Goal: Information Seeking & Learning: Learn about a topic

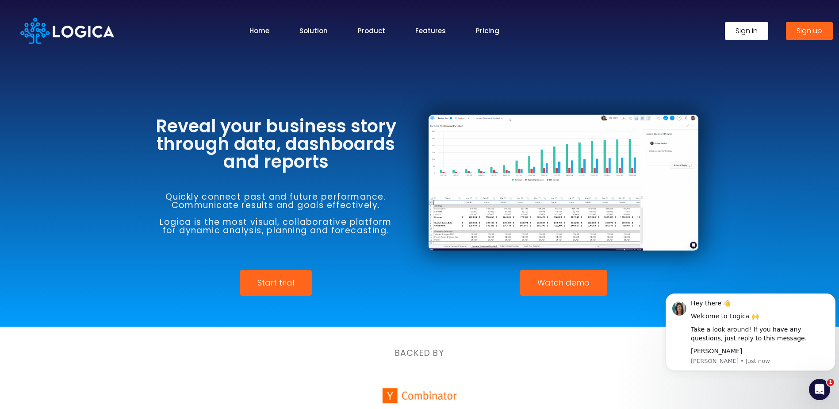
click at [746, 30] on span "Sign in" at bounding box center [746, 30] width 22 height 7
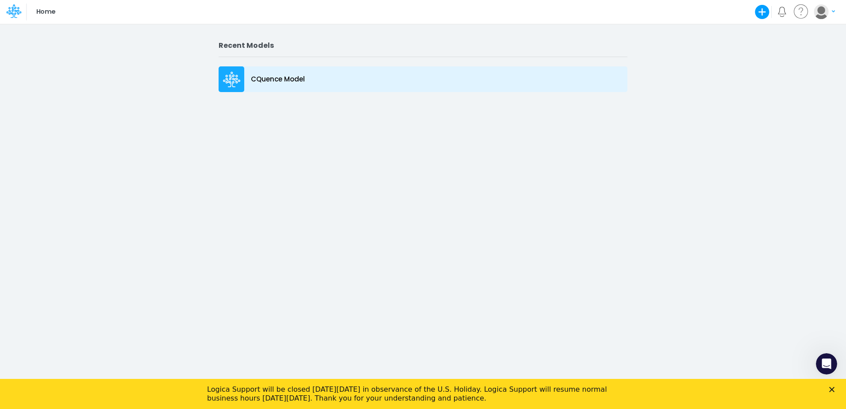
click at [279, 80] on p "CQuence Model" at bounding box center [278, 79] width 54 height 10
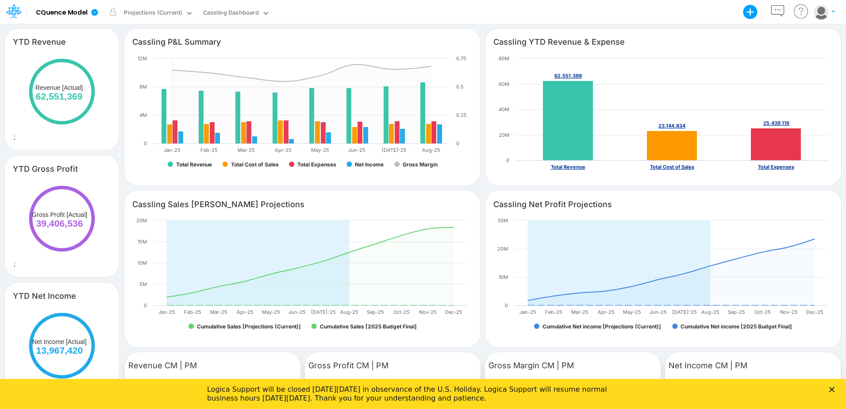
click at [832, 387] on icon "Close" at bounding box center [831, 388] width 5 height 5
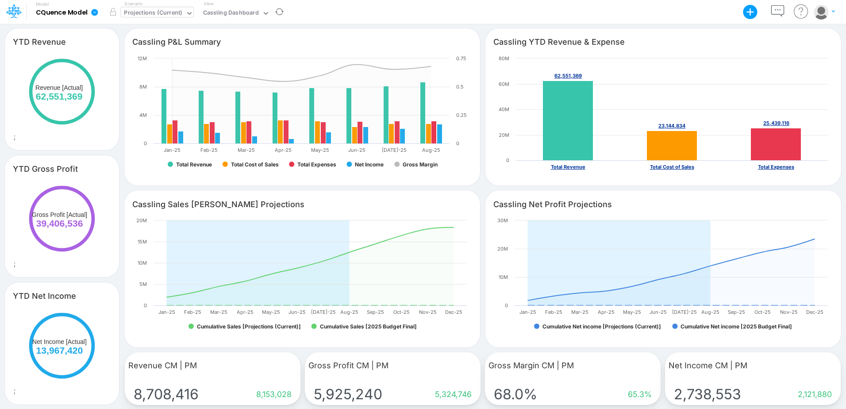
click at [171, 15] on div "Projections (Current)" at bounding box center [153, 13] width 58 height 10
click at [155, 44] on div "2025 Budget Final" at bounding box center [151, 44] width 50 height 8
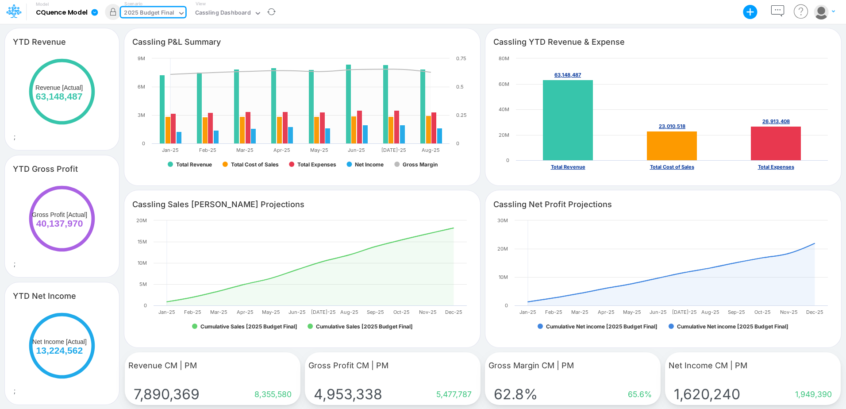
click at [774, 167] on text "Total Expenses" at bounding box center [775, 167] width 36 height 6
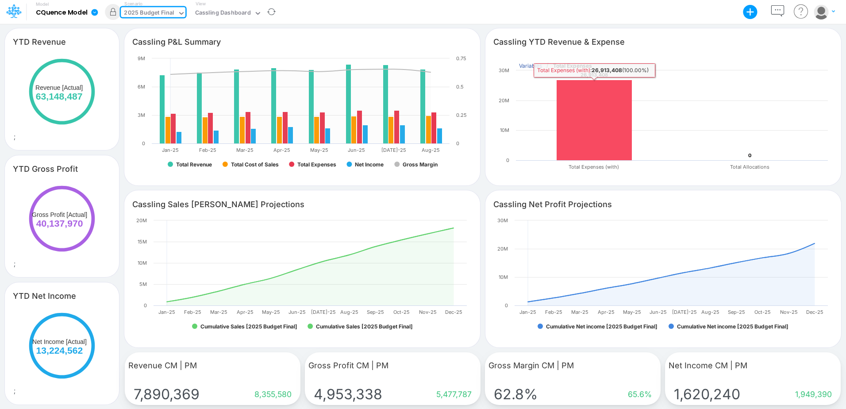
click at [603, 92] on rect at bounding box center [593, 120] width 75 height 80
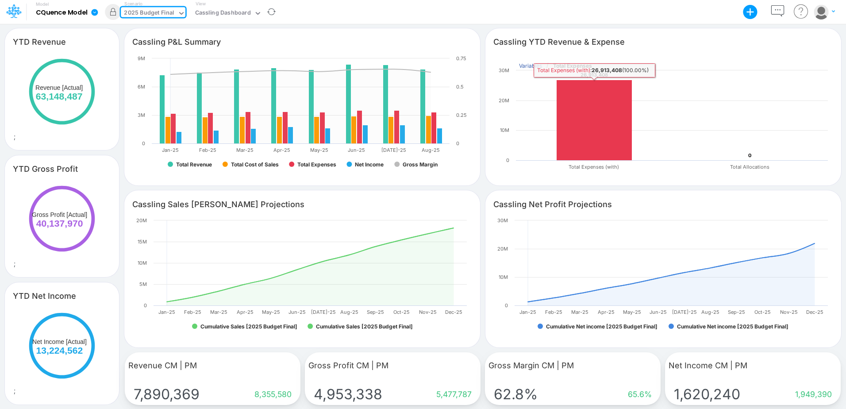
click at [670, 29] on div "Cassling YTD Revenue & Expense Created with Highcharts 10.3.2 26,913,408 ​ ​ 26…" at bounding box center [663, 107] width 356 height 158
click at [532, 65] on text "Variables" at bounding box center [530, 65] width 23 height 7
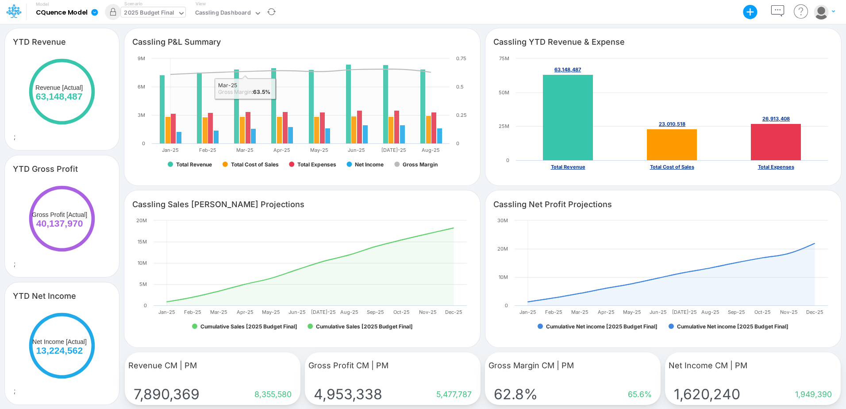
click at [150, 11] on div "2025 Budget Final" at bounding box center [149, 13] width 50 height 10
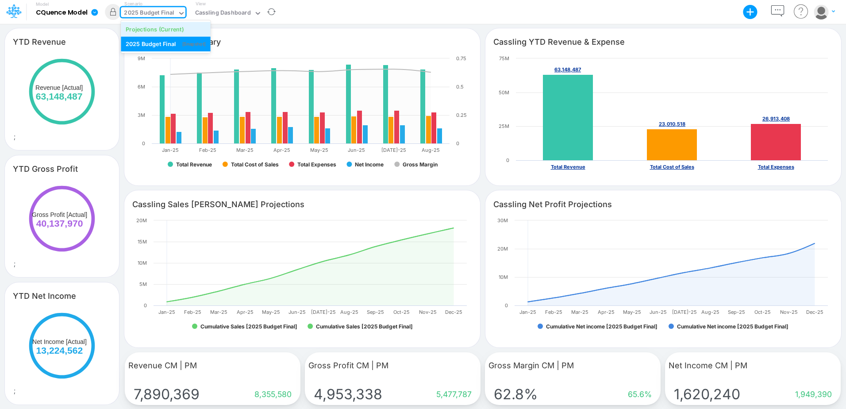
click at [163, 30] on div "Projections (Current)" at bounding box center [155, 29] width 58 height 8
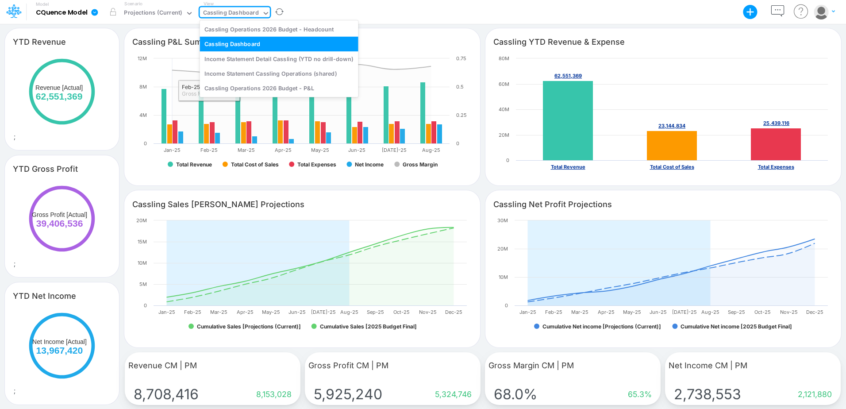
click at [262, 15] on icon at bounding box center [266, 13] width 8 height 8
click at [296, 57] on div "Income Statement Detail Cassling (YTD no drill-down)" at bounding box center [278, 58] width 158 height 15
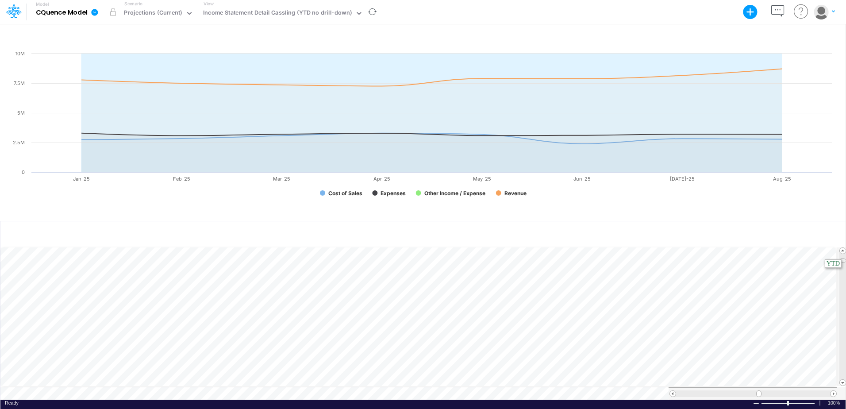
scroll to position [4, 0]
drag, startPoint x: 841, startPoint y: 257, endPoint x: 842, endPoint y: 251, distance: 5.9
click at [842, 253] on span at bounding box center [842, 256] width 6 height 6
click at [758, 401] on div at bounding box center [755, 403] width 7 height 7
click at [755, 400] on div at bounding box center [755, 403] width 7 height 7
